Goal: Task Accomplishment & Management: Use online tool/utility

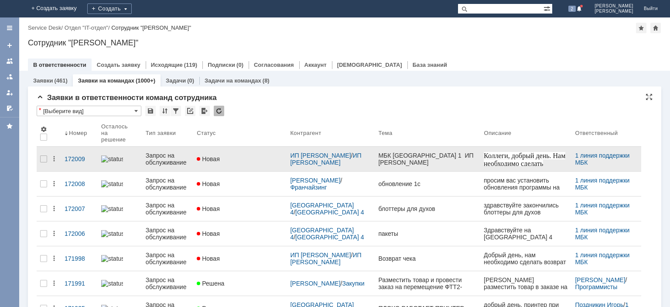
click at [172, 157] on div "Запрос на обслуживание" at bounding box center [168, 159] width 44 height 14
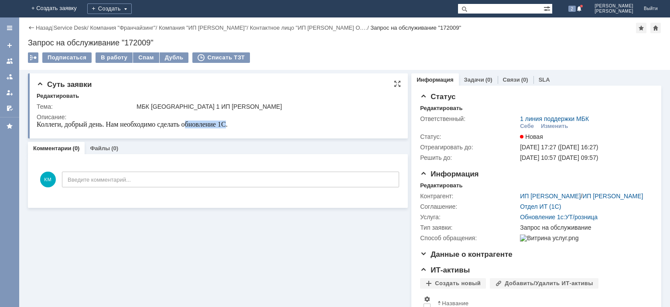
drag, startPoint x: 195, startPoint y: 126, endPoint x: 224, endPoint y: 125, distance: 29.7
click at [224, 125] on span "Коллеги, добрый день. Нам необходимо сделать обновление 1С." at bounding box center [132, 123] width 191 height 7
click at [12, 62] on div at bounding box center [9, 61] width 7 height 7
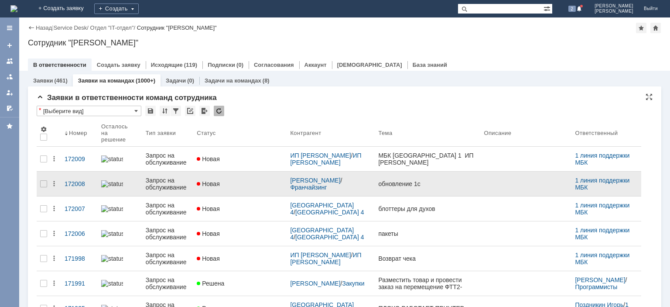
click at [169, 178] on div "Запрос на обслуживание" at bounding box center [168, 184] width 44 height 14
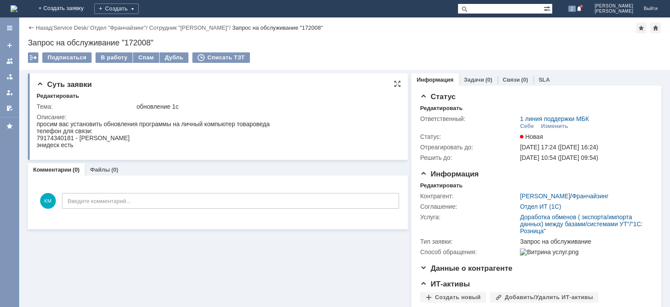
click at [48, 137] on div "79174340181 - [PERSON_NAME] есть" at bounding box center [153, 141] width 233 height 14
click at [56, 137] on div "79174340181 - [PERSON_NAME] есть" at bounding box center [153, 141] width 233 height 14
drag, startPoint x: 72, startPoint y: 140, endPoint x: 46, endPoint y: 140, distance: 25.8
click at [46, 140] on div "79174340181 - [PERSON_NAME] есть" at bounding box center [153, 141] width 233 height 14
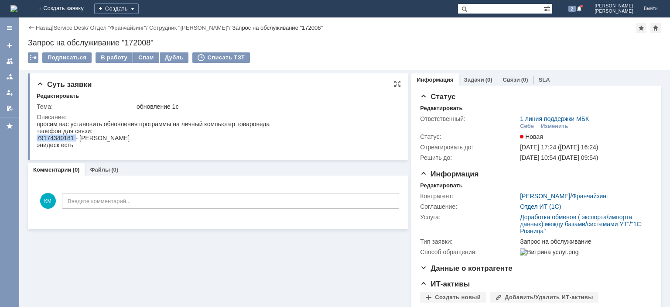
drag, startPoint x: 74, startPoint y: 138, endPoint x: 37, endPoint y: 141, distance: 37.2
click at [37, 141] on div "79174340181 - [PERSON_NAME] есть" at bounding box center [153, 141] width 233 height 14
copy div "79174340181"
click at [112, 56] on div "В работу" at bounding box center [114, 57] width 37 height 10
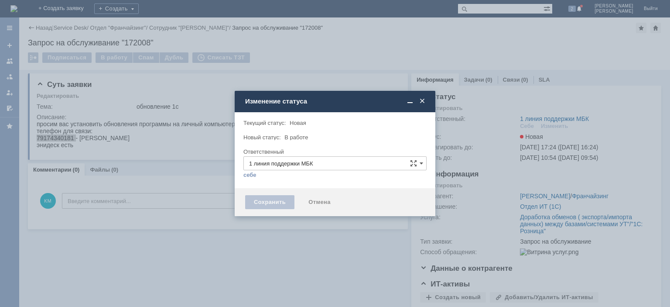
type input "[PERSON_NAME]"
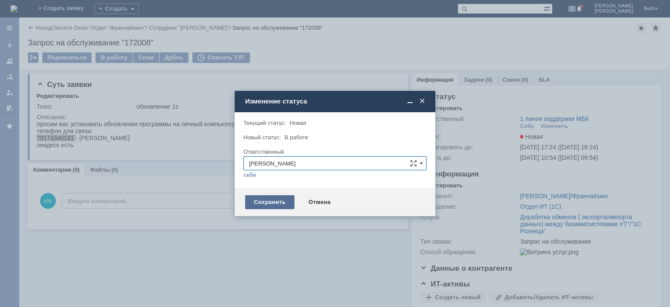
click at [278, 203] on div "Сохранить" at bounding box center [269, 202] width 49 height 14
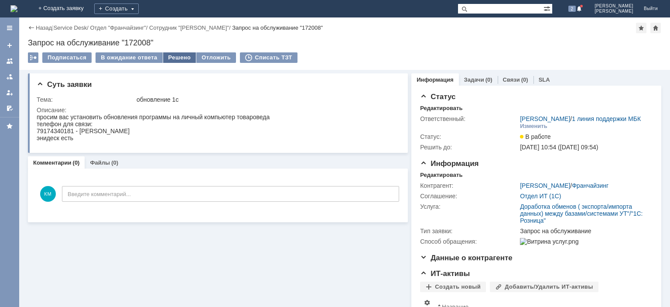
click at [174, 58] on div "Решено" at bounding box center [179, 57] width 33 height 10
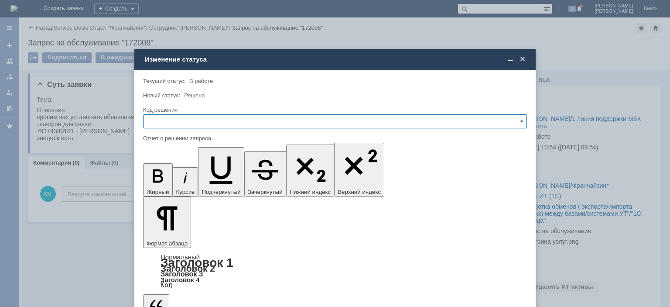
click at [217, 116] on input "text" at bounding box center [335, 121] width 384 height 14
click at [164, 180] on span "Решено" at bounding box center [335, 180] width 373 height 7
type input "Решено"
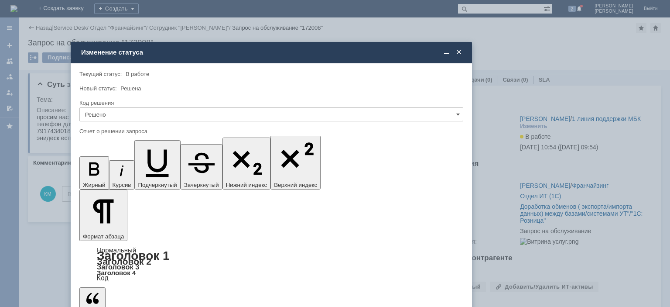
drag, startPoint x: 327, startPoint y: 61, endPoint x: 259, endPoint y: 52, distance: 69.1
click at [259, 52] on div "Изменение статуса" at bounding box center [272, 52] width 382 height 8
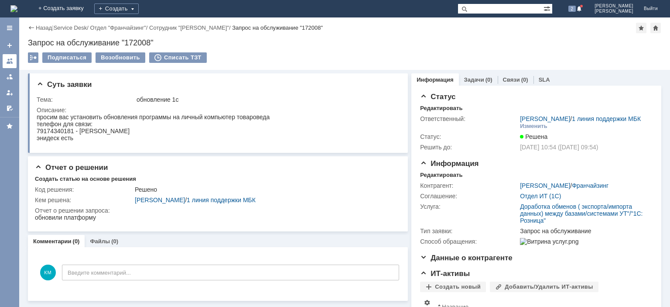
click at [10, 62] on div at bounding box center [9, 61] width 7 height 7
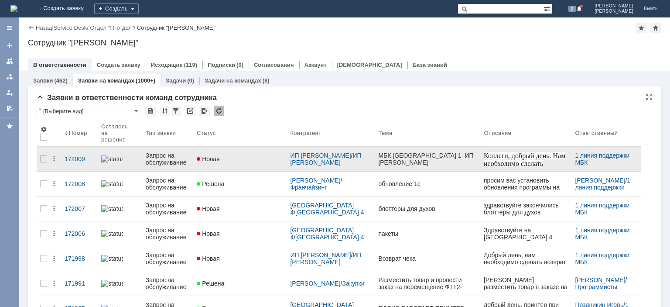
click at [177, 159] on div "Запрос на обслуживание" at bounding box center [168, 159] width 44 height 14
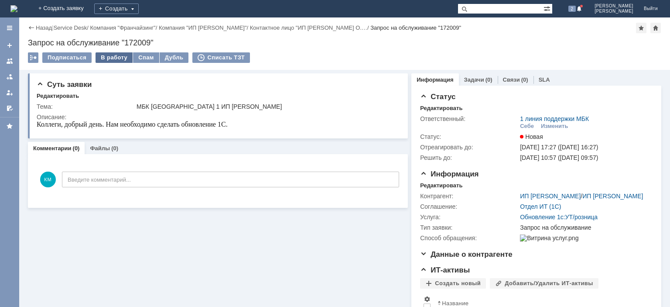
click at [110, 58] on div "В работу" at bounding box center [114, 57] width 37 height 10
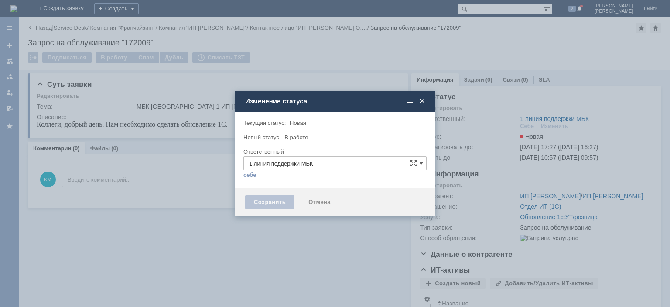
type input "[PERSON_NAME]"
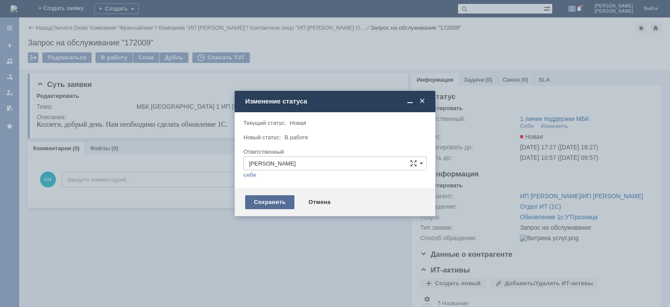
click at [282, 203] on div "Сохранить" at bounding box center [269, 202] width 49 height 14
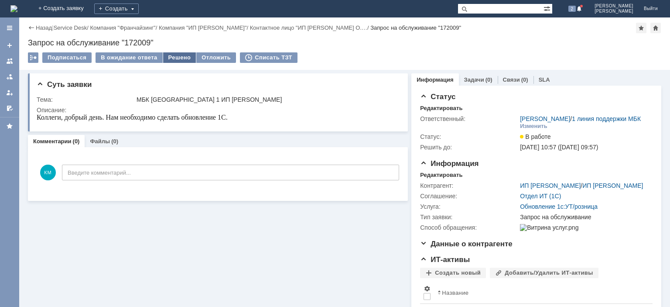
click at [176, 55] on div "Решено" at bounding box center [179, 57] width 33 height 10
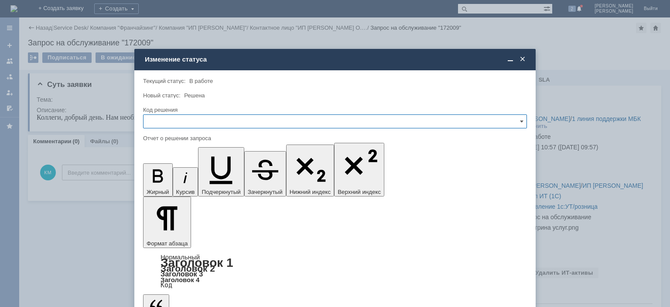
click at [167, 120] on input "text" at bounding box center [335, 121] width 384 height 14
click at [167, 175] on div "Решено" at bounding box center [335, 181] width 383 height 14
type input "Решено"
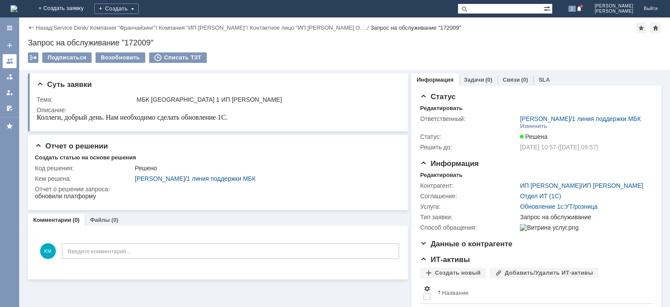
click at [7, 62] on div at bounding box center [9, 61] width 7 height 7
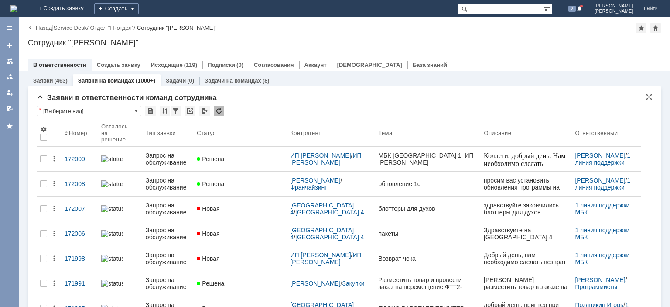
click at [216, 109] on div at bounding box center [219, 111] width 10 height 10
click at [218, 110] on div at bounding box center [219, 111] width 10 height 10
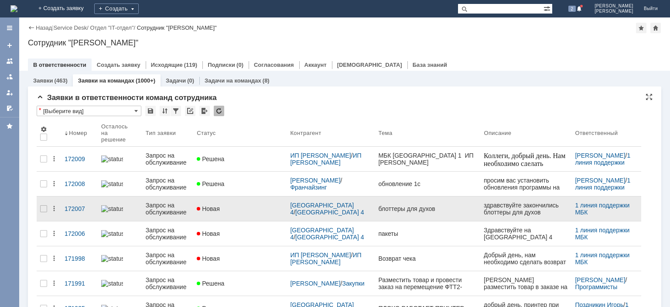
click at [170, 202] on div "Запрос на обслуживание" at bounding box center [168, 209] width 44 height 14
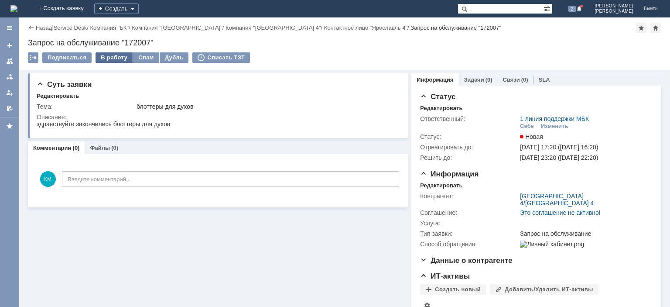
click at [117, 58] on div "В работу" at bounding box center [114, 57] width 37 height 10
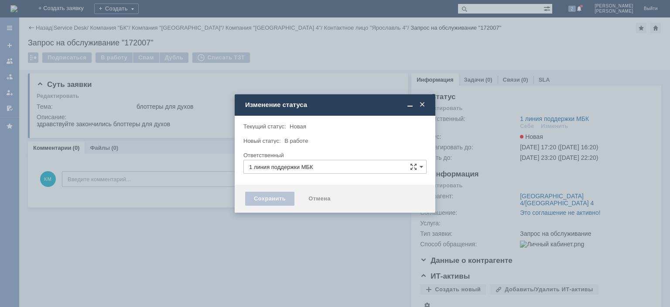
type input "[PERSON_NAME]"
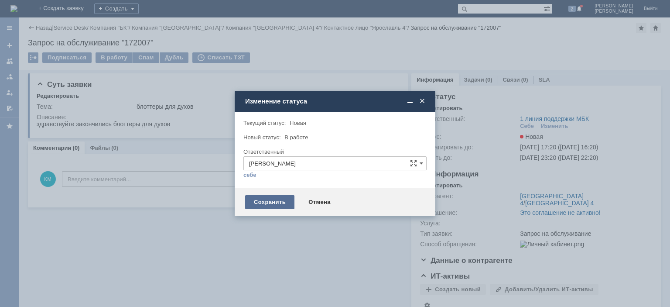
click at [269, 205] on div "Сохранить" at bounding box center [269, 202] width 49 height 14
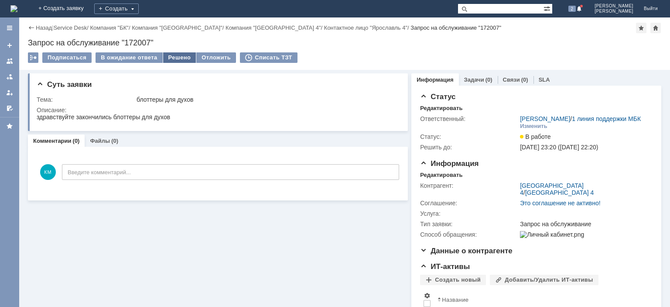
click at [185, 58] on div "Решено" at bounding box center [179, 57] width 33 height 10
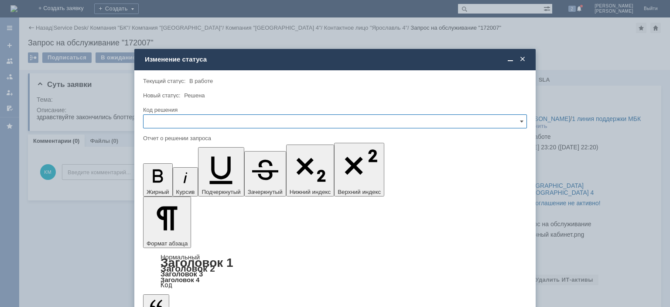
click at [194, 121] on input "text" at bounding box center [335, 121] width 384 height 14
drag, startPoint x: 169, startPoint y: 163, endPoint x: 14, endPoint y: 43, distance: 195.7
click at [169, 163] on span "Отклонено" at bounding box center [335, 166] width 373 height 7
type input "Отклонено"
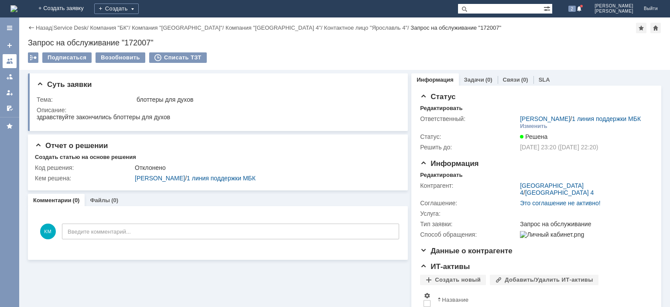
click at [11, 61] on div at bounding box center [9, 61] width 7 height 7
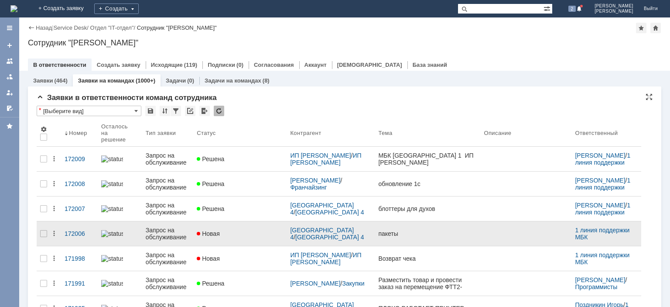
click at [166, 227] on div "Запрос на обслуживание" at bounding box center [168, 234] width 44 height 14
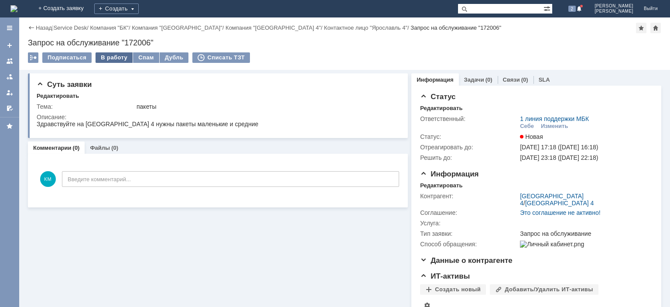
click at [114, 56] on div "В работу" at bounding box center [114, 57] width 37 height 10
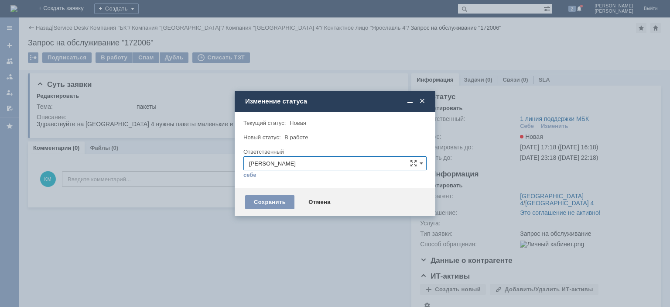
click at [266, 210] on div "Сохранить Отмена" at bounding box center [335, 202] width 201 height 28
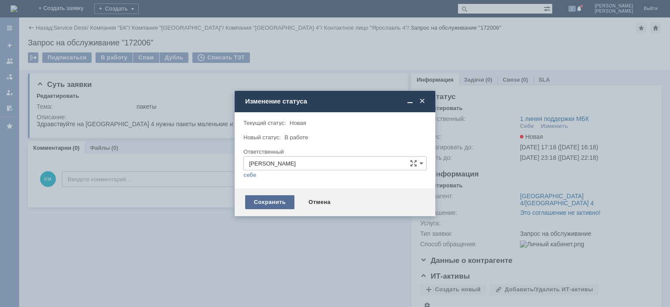
click at [267, 205] on div "Сохранить" at bounding box center [269, 202] width 49 height 14
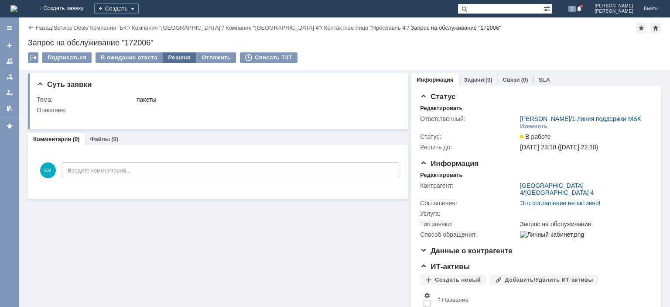
click at [174, 58] on div "Решено" at bounding box center [179, 57] width 33 height 10
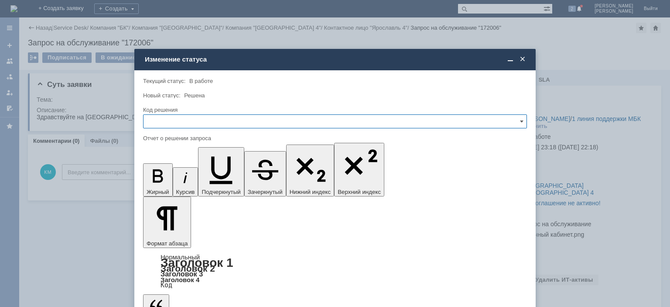
click at [194, 118] on input "text" at bounding box center [335, 121] width 384 height 14
click at [161, 165] on span "Отклонено" at bounding box center [335, 166] width 373 height 7
type input "Отклонено"
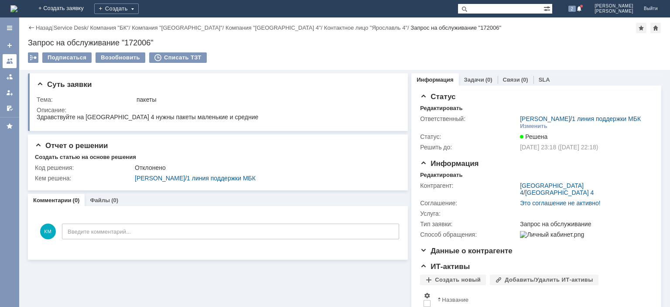
click at [13, 64] on div at bounding box center [9, 61] width 7 height 7
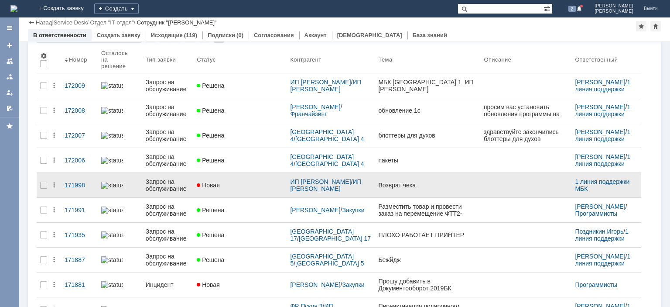
click at [157, 179] on div "Запрос на обслуживание" at bounding box center [168, 185] width 44 height 14
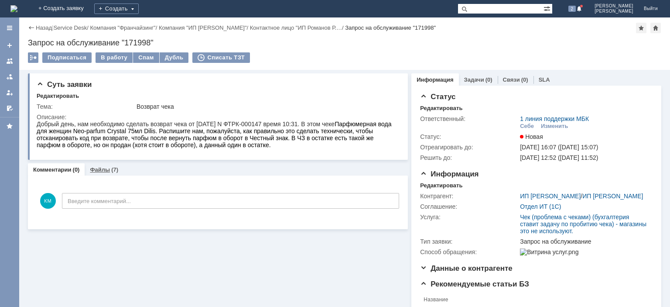
click at [95, 171] on link "Файлы" at bounding box center [100, 169] width 20 height 7
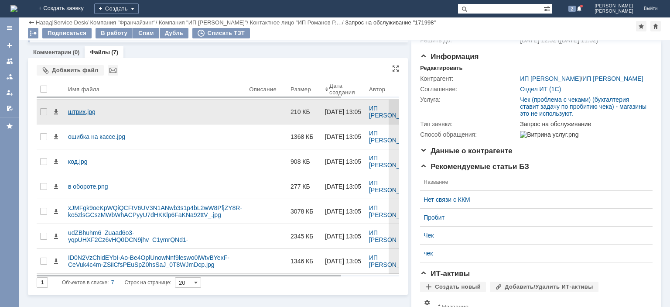
click at [93, 110] on div "штрих.jpg" at bounding box center [155, 111] width 174 height 7
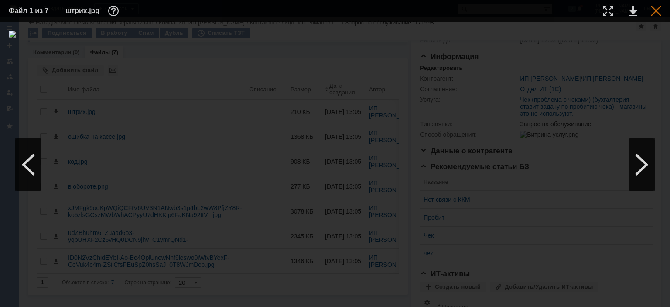
click at [656, 12] on div at bounding box center [656, 11] width 10 height 10
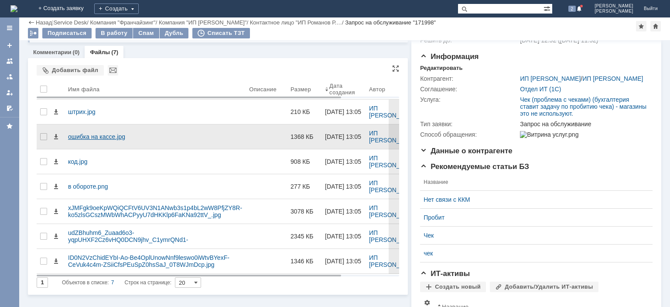
click at [106, 133] on div "ошибка на кассе.jpg" at bounding box center [155, 136] width 174 height 7
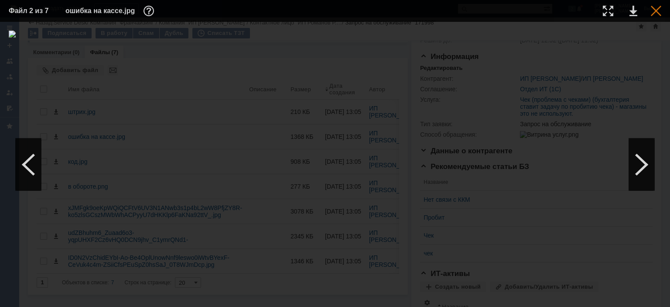
click at [659, 10] on div at bounding box center [656, 11] width 10 height 10
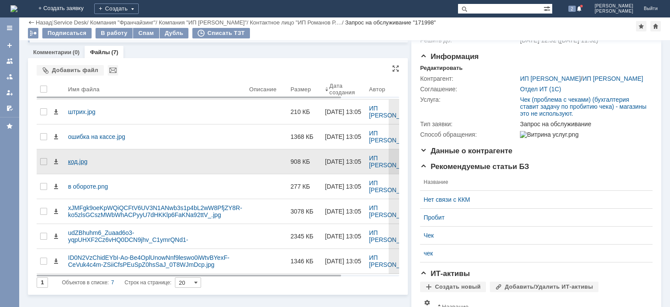
click at [78, 160] on div "код.jpg" at bounding box center [155, 161] width 174 height 7
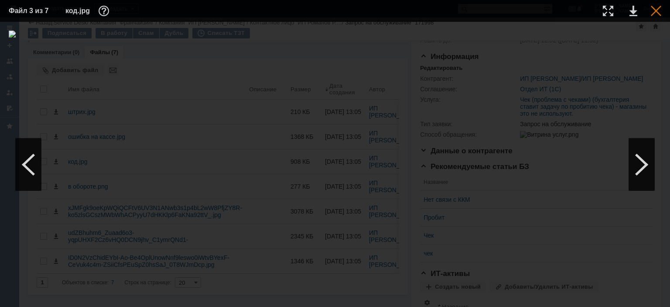
click at [655, 11] on div at bounding box center [656, 11] width 10 height 10
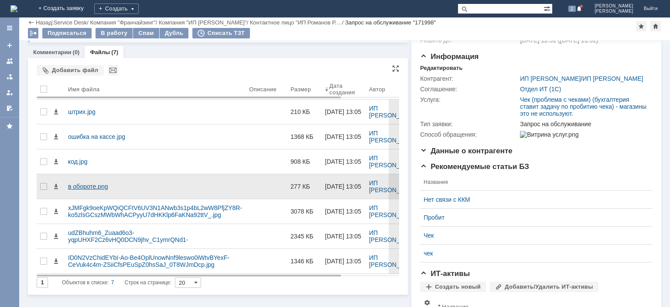
click at [105, 185] on div "в обороте.png" at bounding box center [155, 186] width 174 height 7
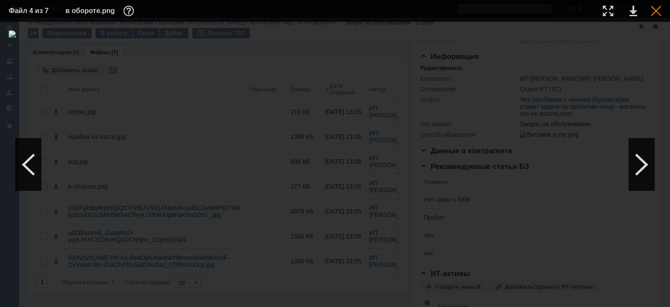
click at [659, 11] on div at bounding box center [656, 11] width 10 height 10
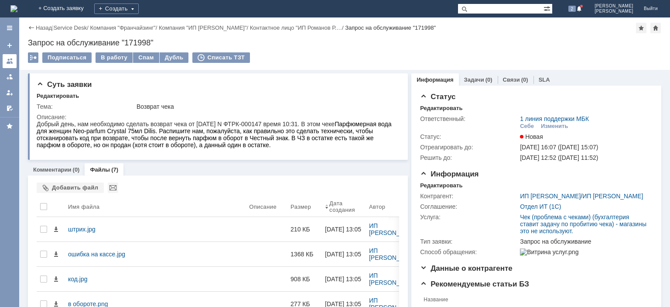
click at [14, 64] on link at bounding box center [10, 61] width 14 height 14
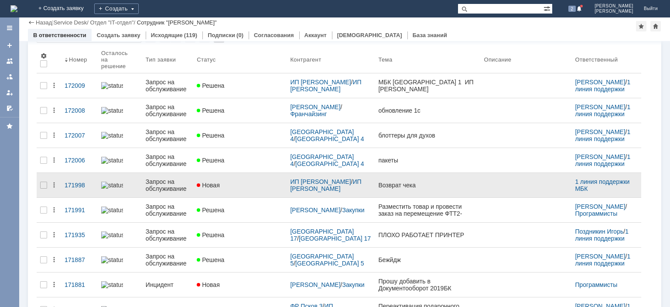
click at [163, 178] on div "Запрос на обслуживание" at bounding box center [168, 185] width 44 height 14
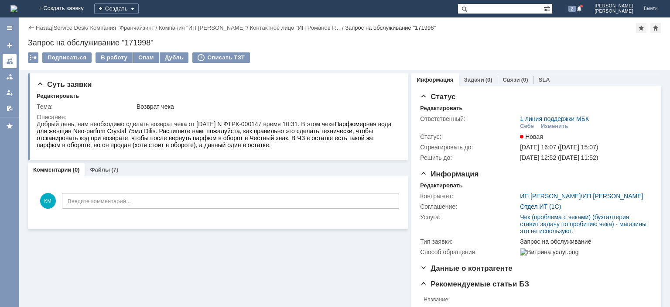
click at [11, 58] on div at bounding box center [9, 61] width 7 height 7
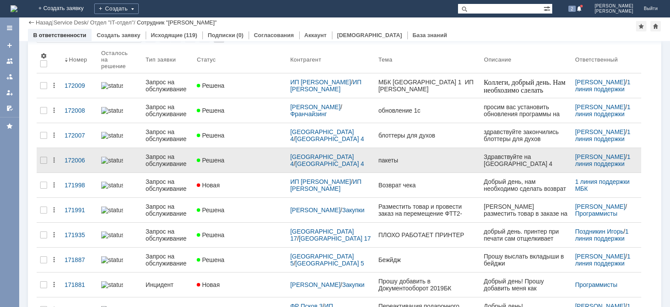
scroll to position [132, 0]
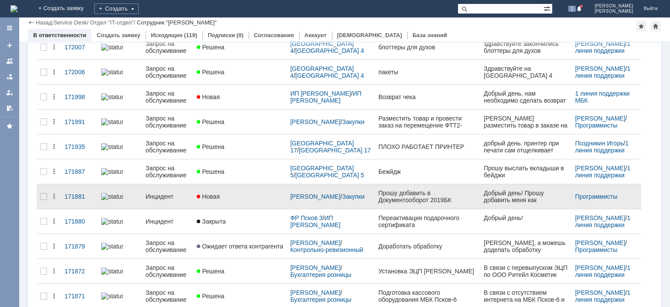
click at [168, 193] on div "Инцидент" at bounding box center [168, 196] width 44 height 7
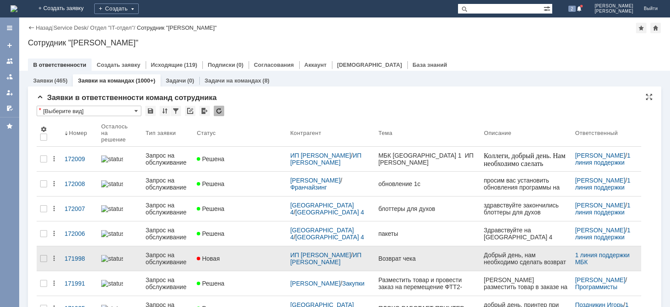
click at [159, 251] on div "Запрос на обслуживание" at bounding box center [168, 258] width 44 height 14
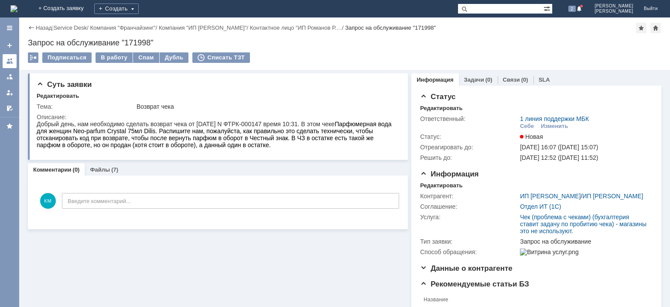
click at [7, 62] on div at bounding box center [9, 61] width 7 height 7
